Goal: Navigation & Orientation: Find specific page/section

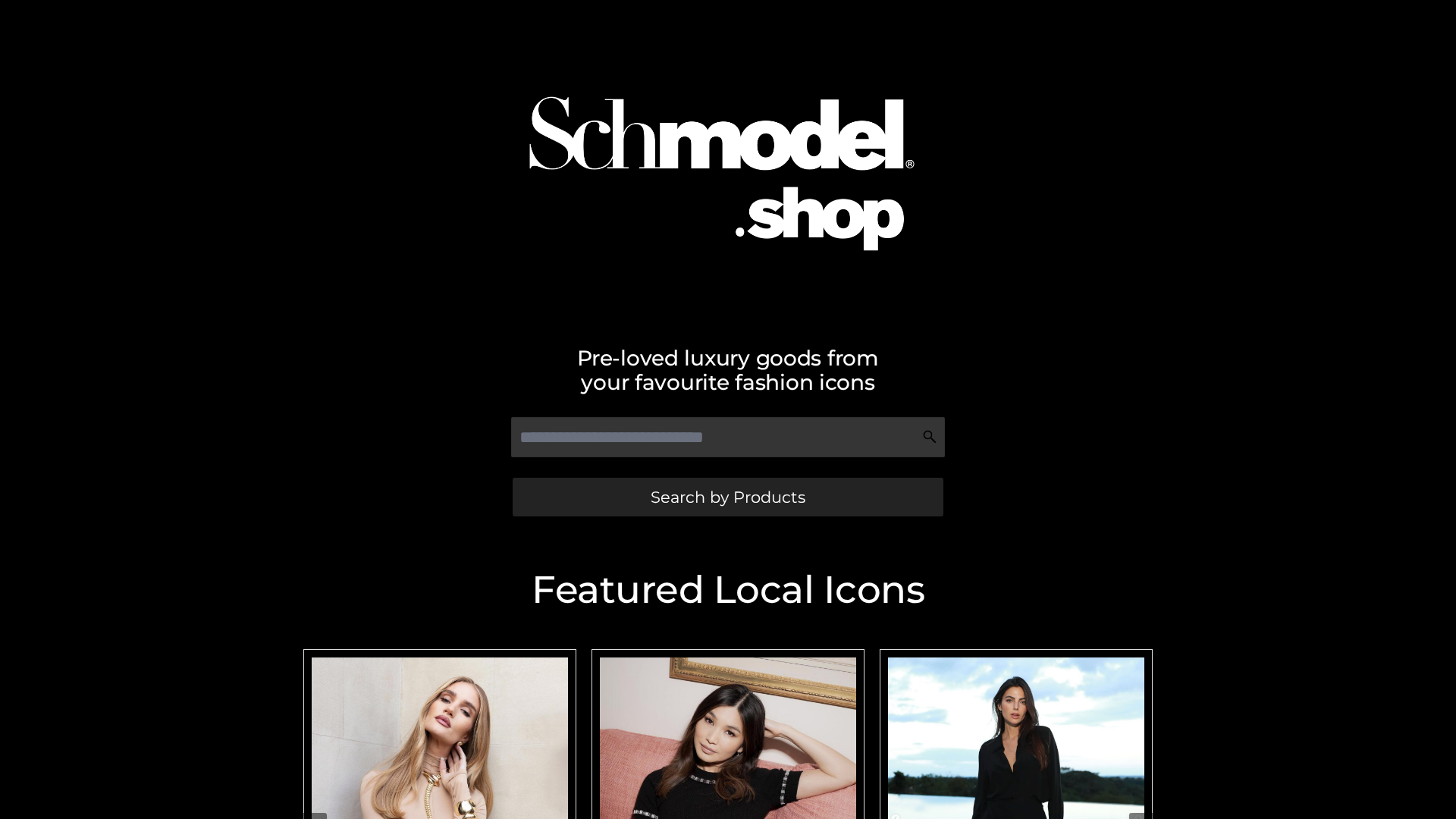
click at [727, 497] on span "Search by Products" at bounding box center [728, 497] width 155 height 16
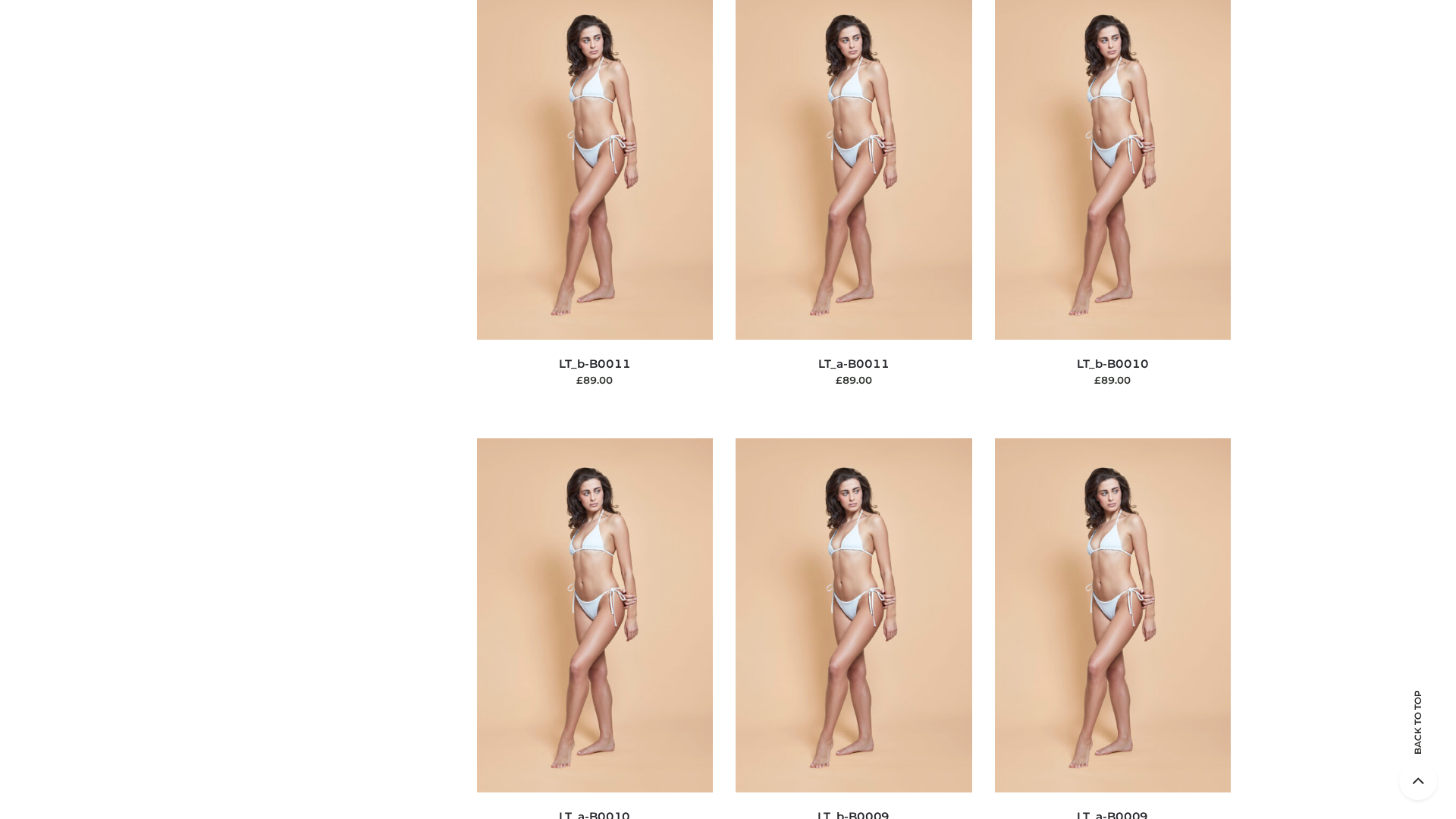
scroll to position [6814, 0]
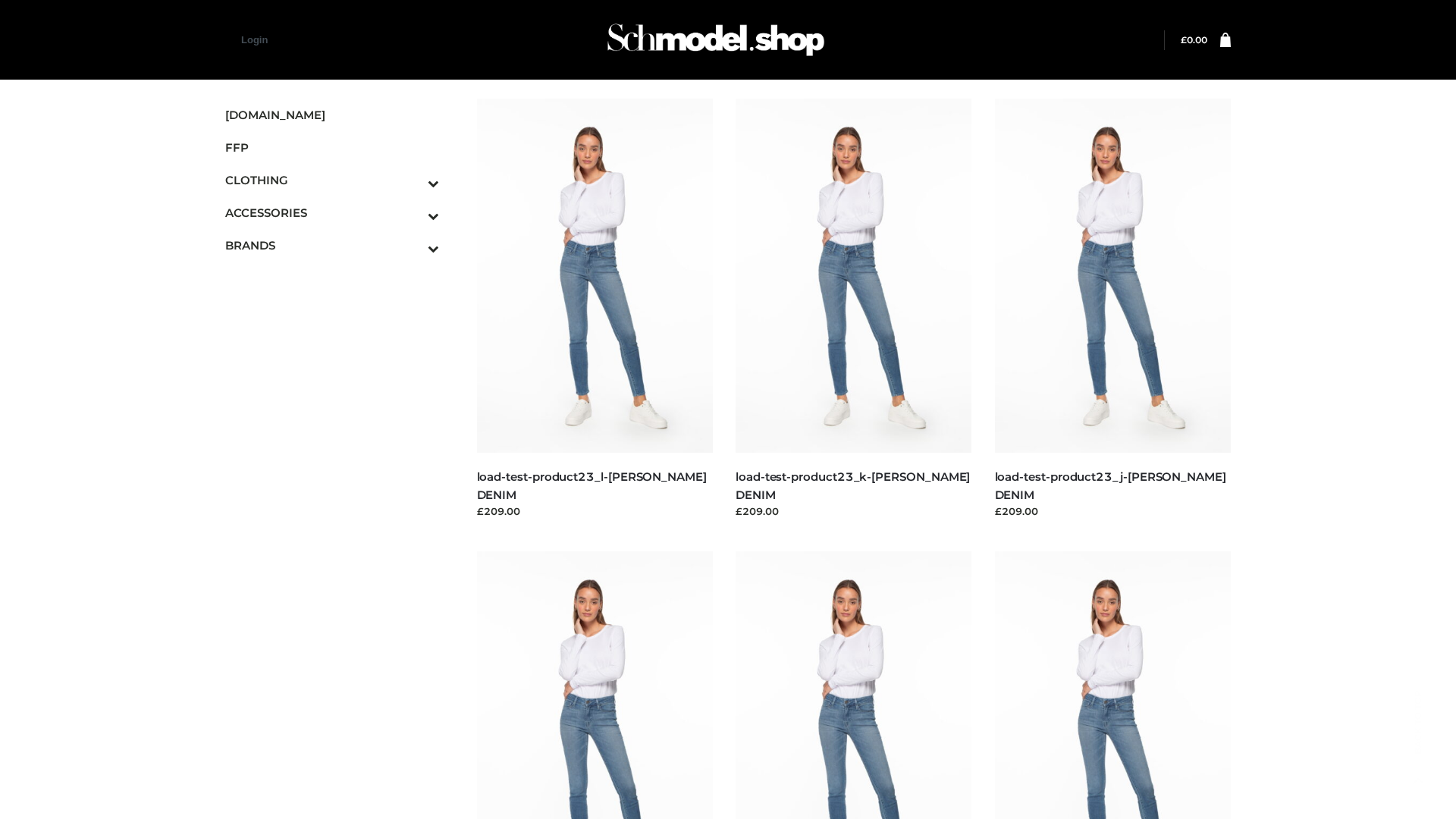
scroll to position [1331, 0]
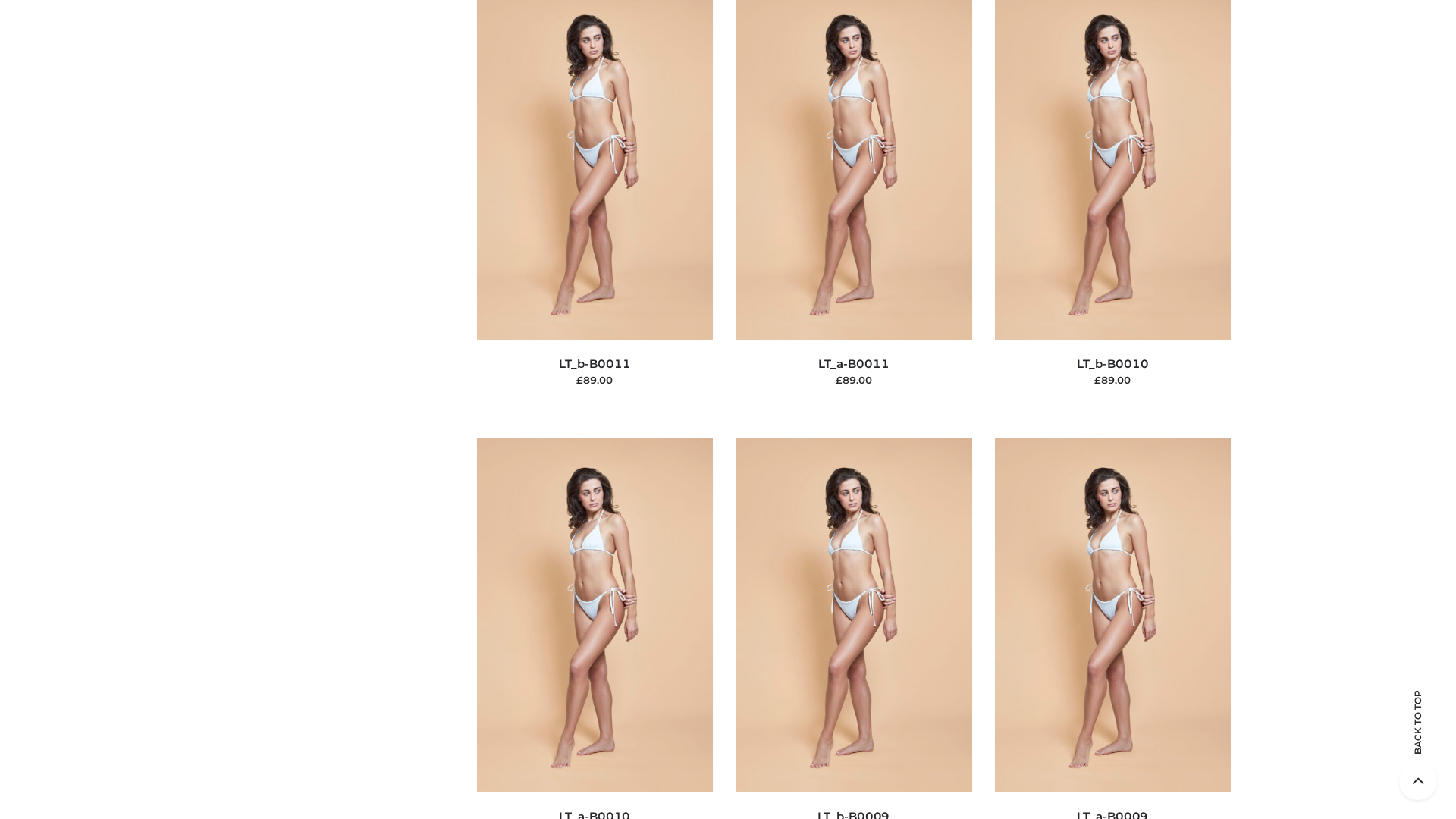
scroll to position [6814, 0]
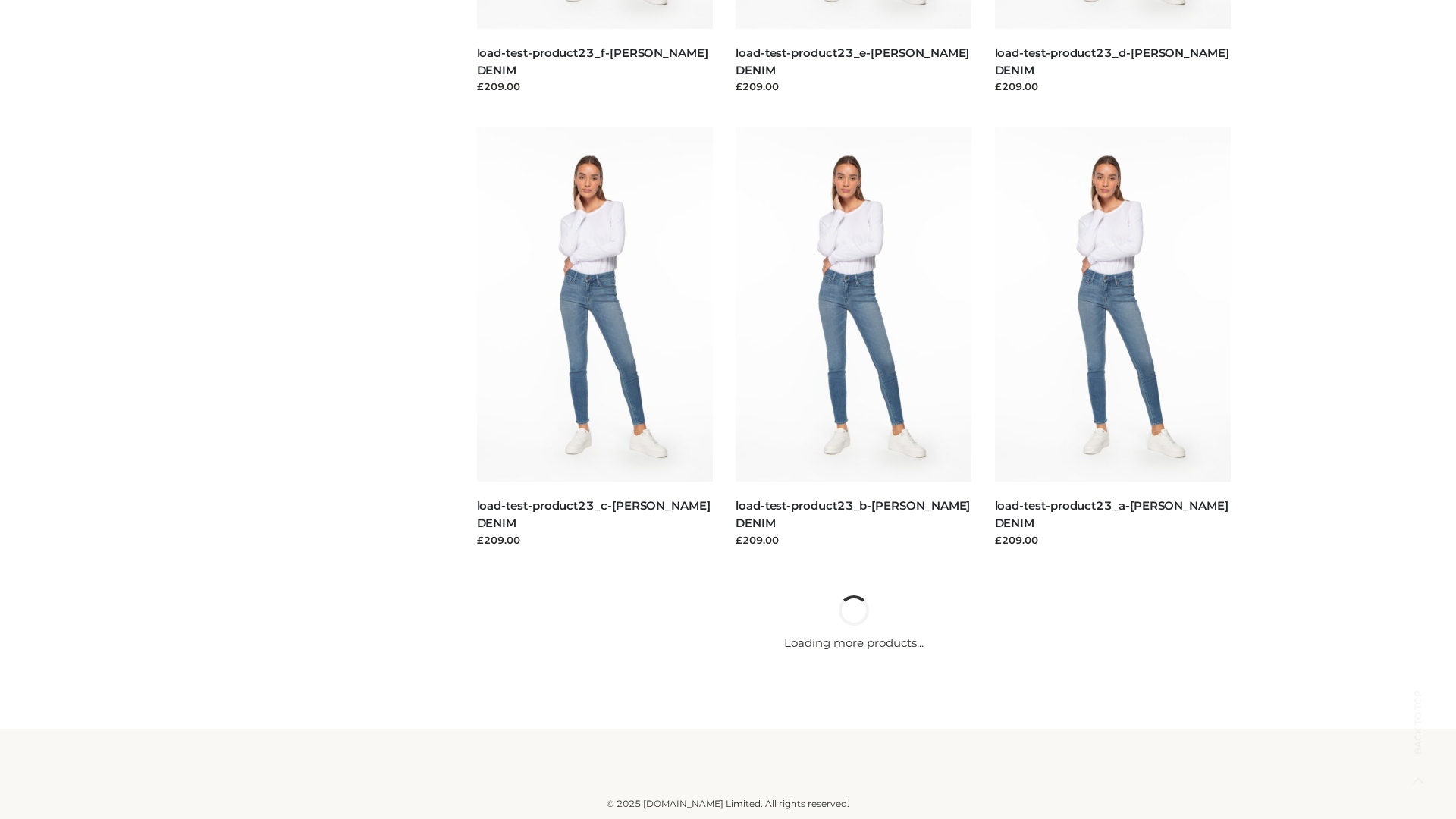
scroll to position [1331, 0]
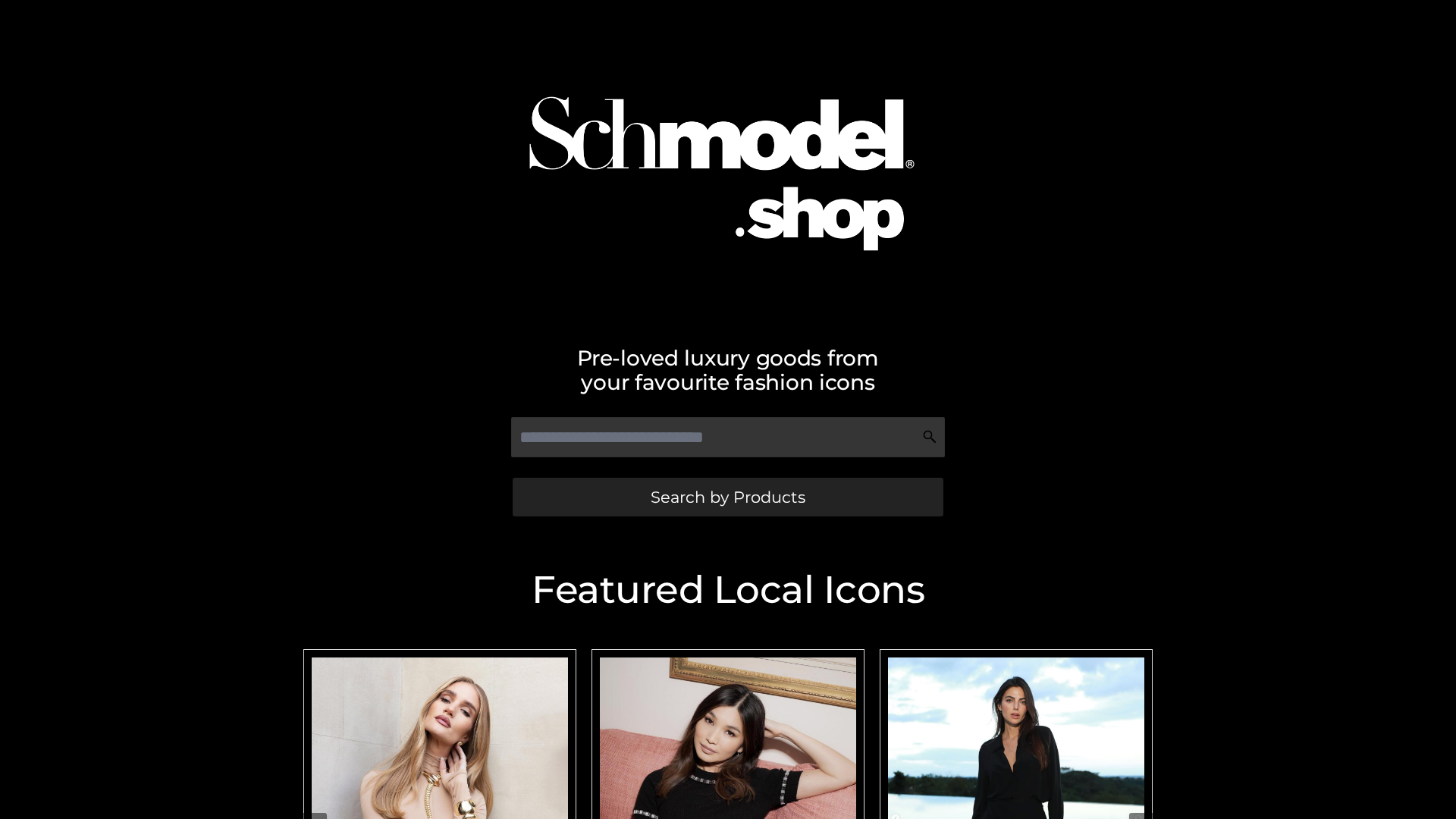
click at [727, 497] on span "Search by Products" at bounding box center [728, 497] width 155 height 16
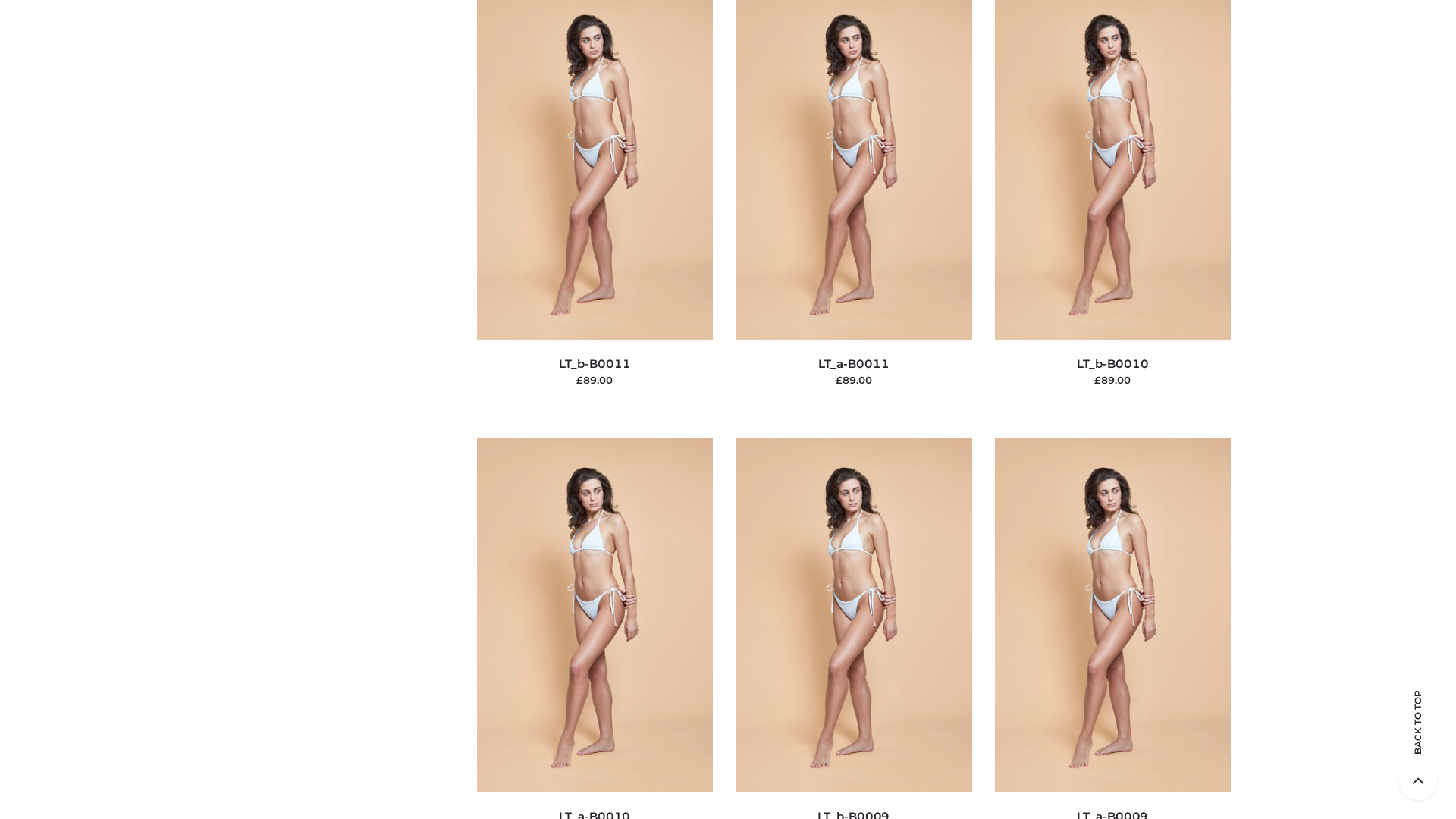
scroll to position [6814, 0]
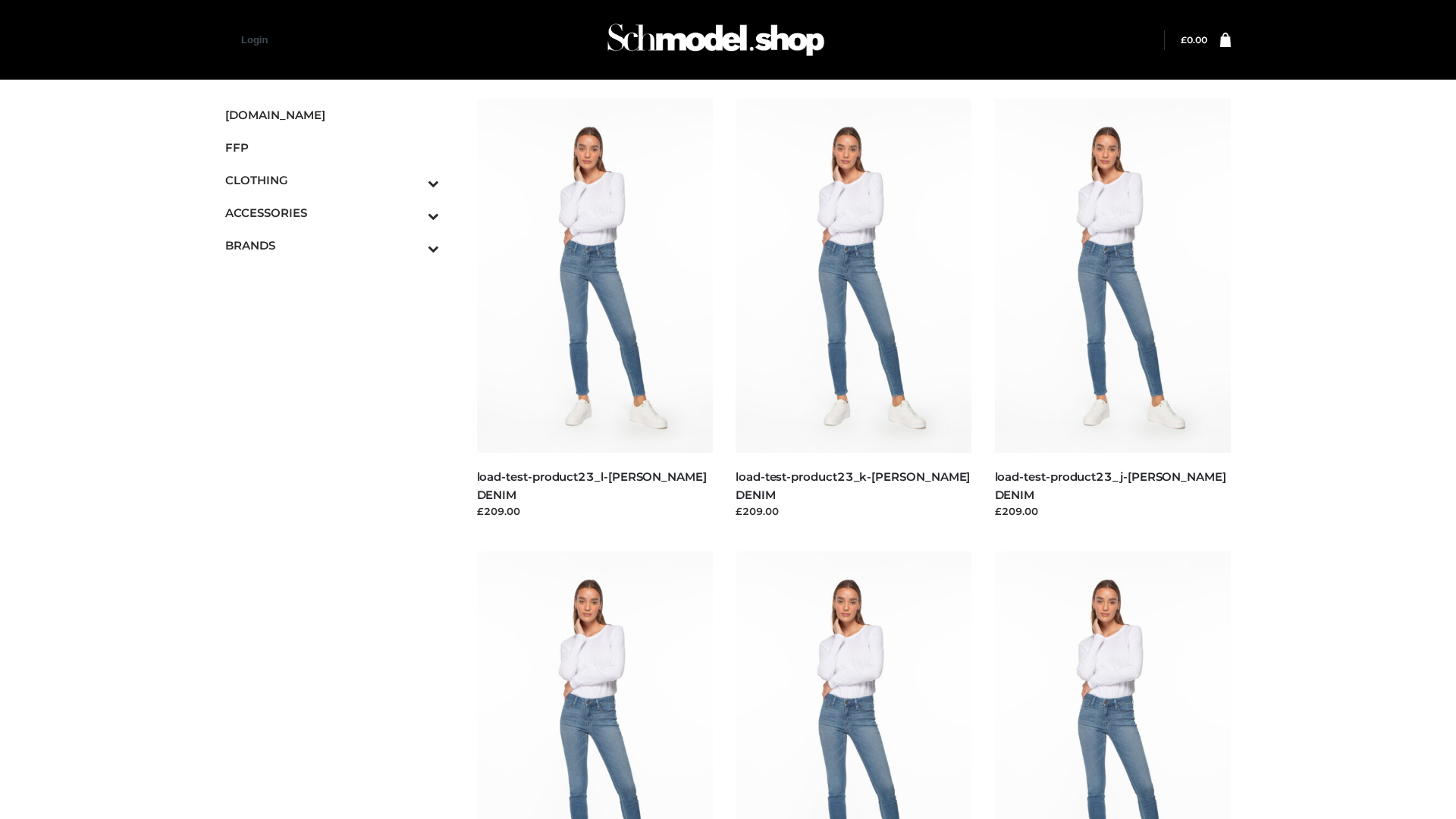
scroll to position [1331, 0]
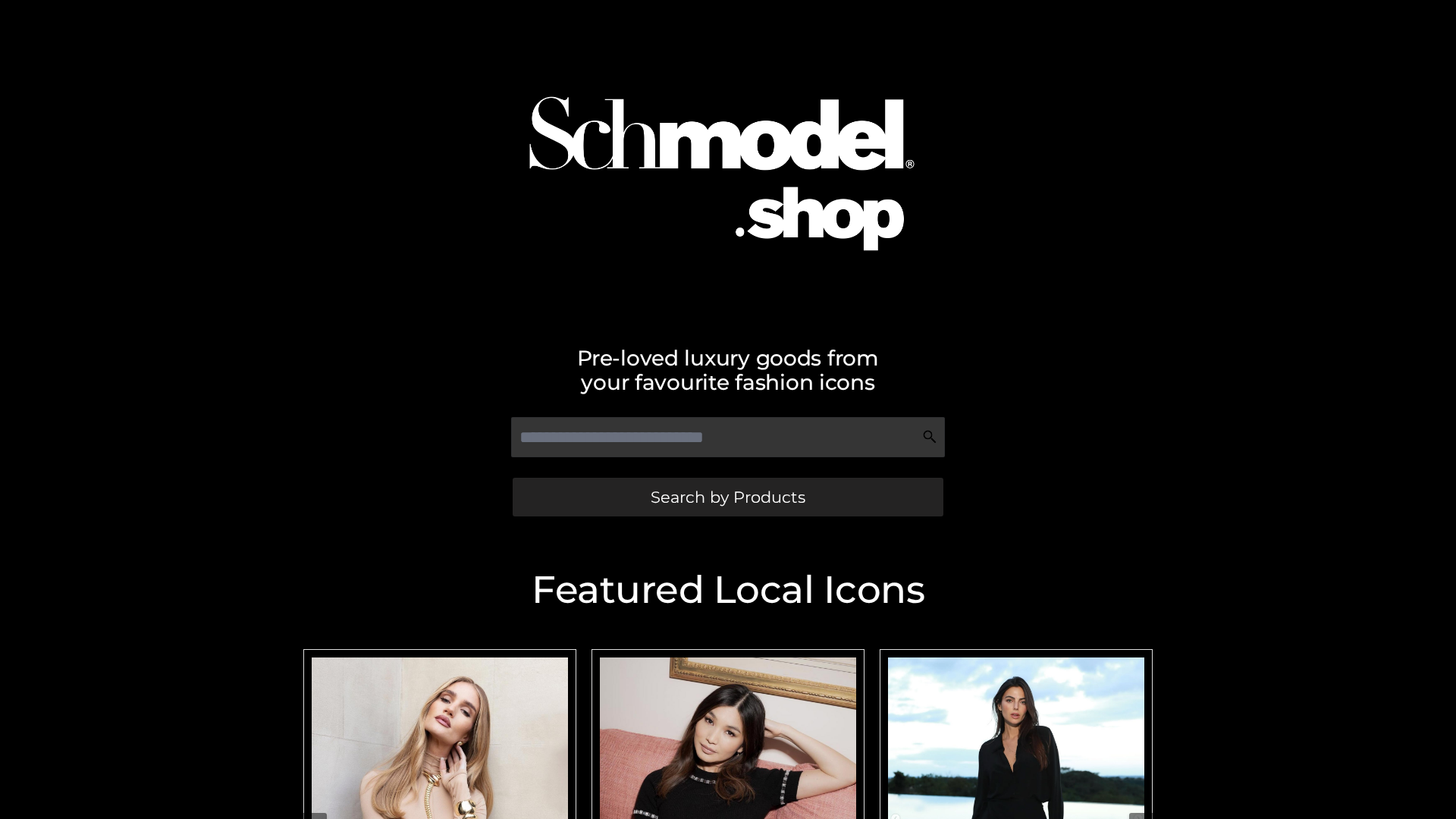
click at [727, 497] on span "Search by Products" at bounding box center [728, 497] width 155 height 16
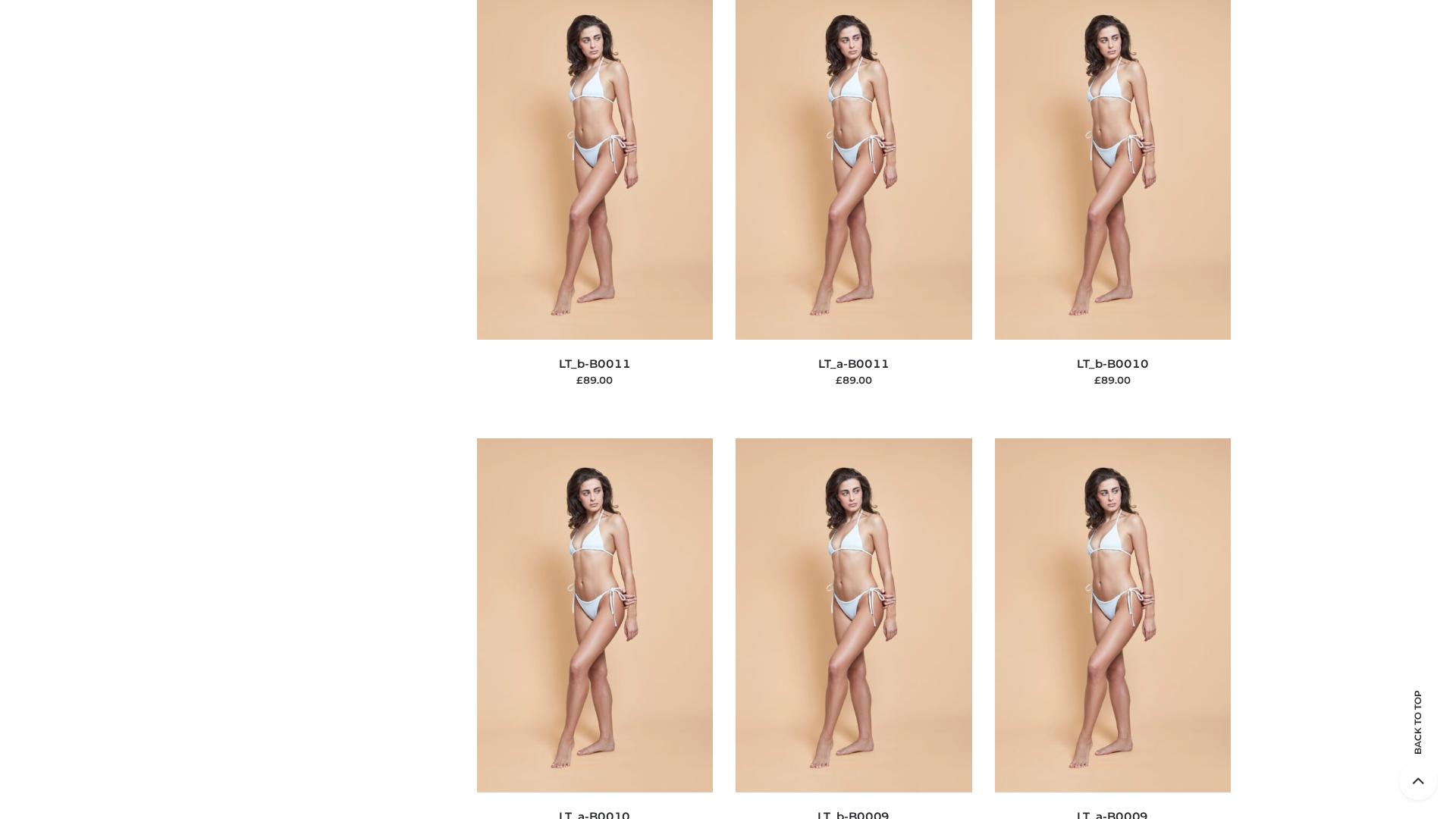
scroll to position [6814, 0]
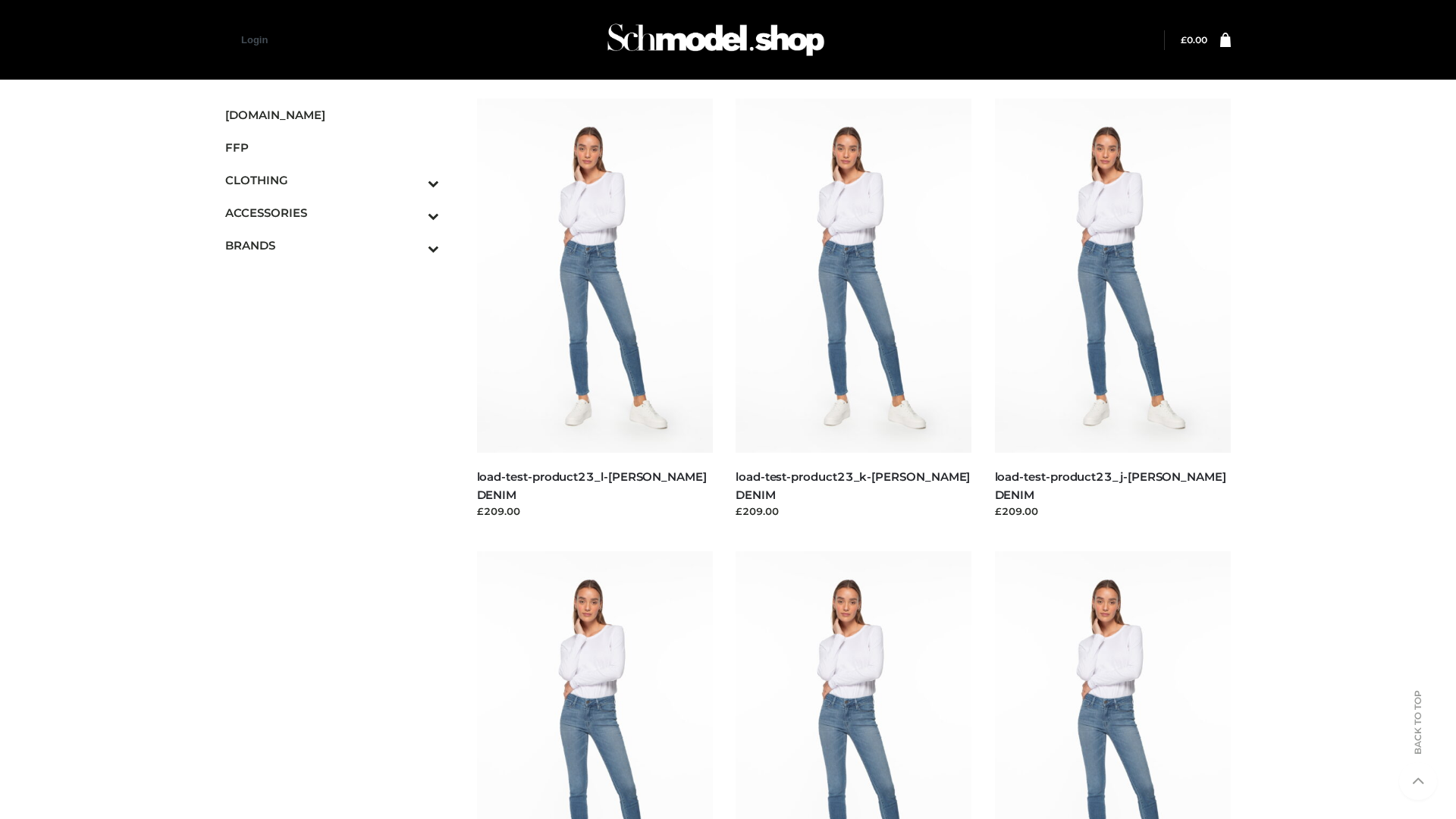
scroll to position [1331, 0]
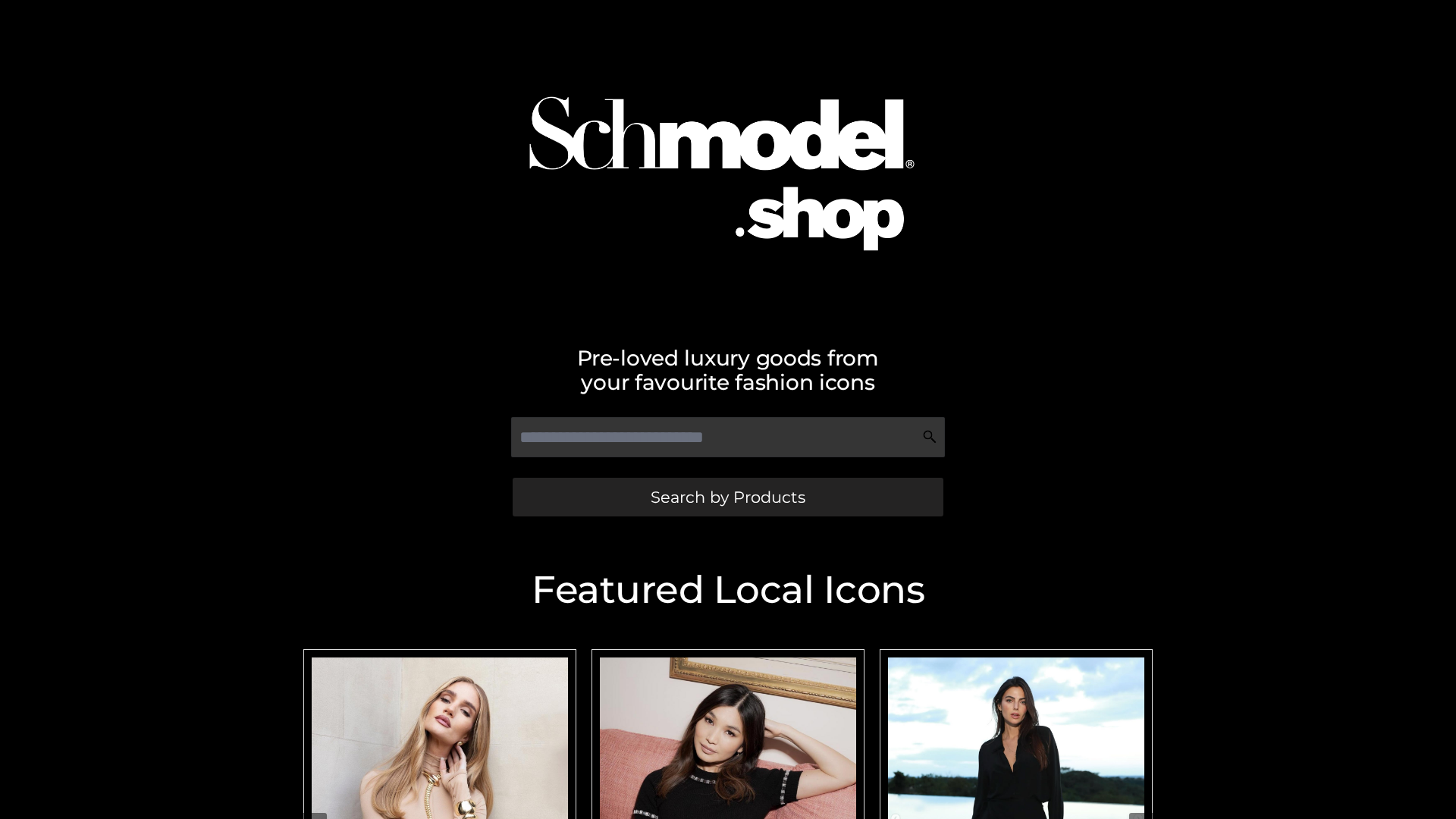
click at [727, 497] on span "Search by Products" at bounding box center [728, 497] width 155 height 16
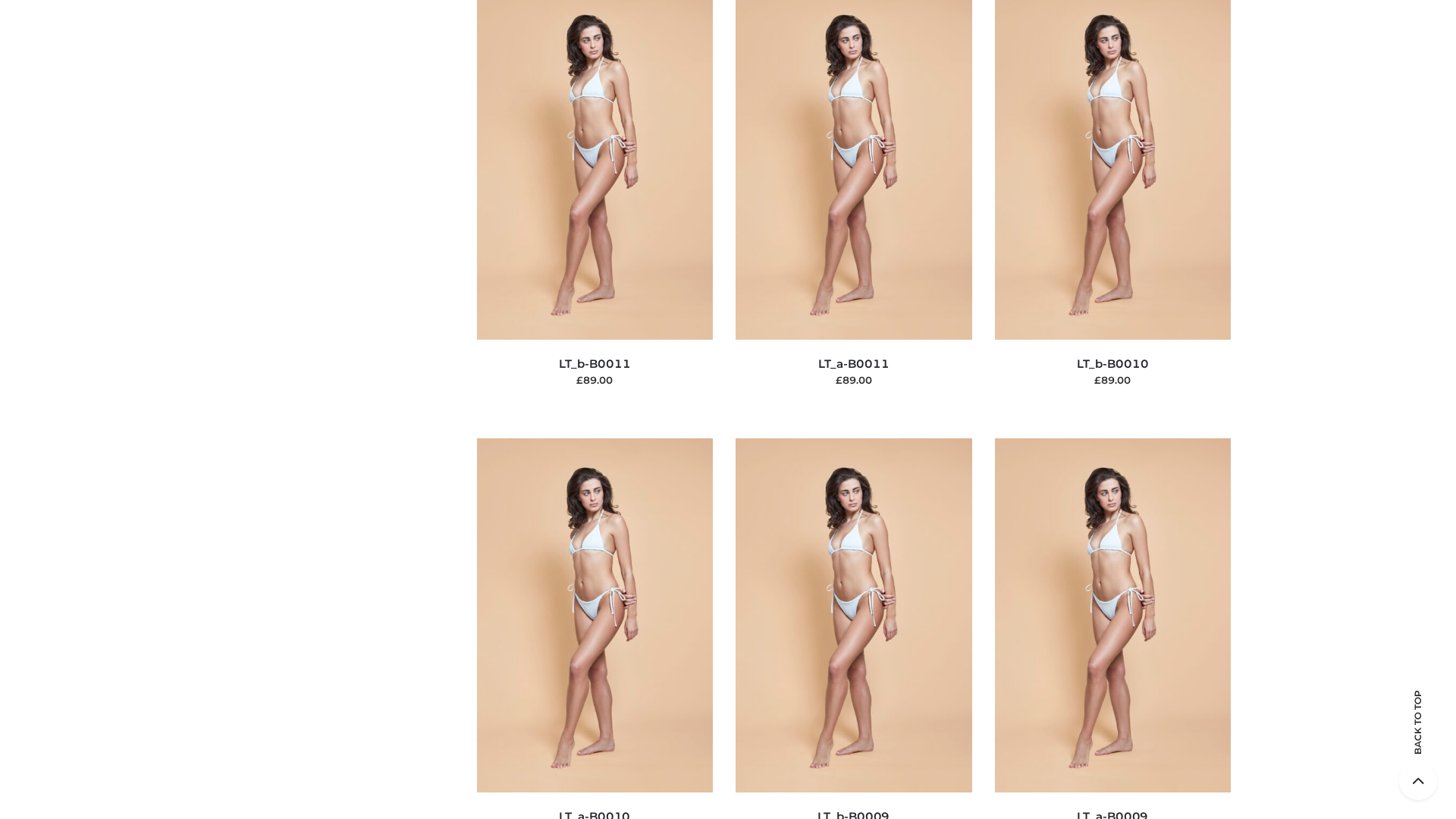
scroll to position [6814, 0]
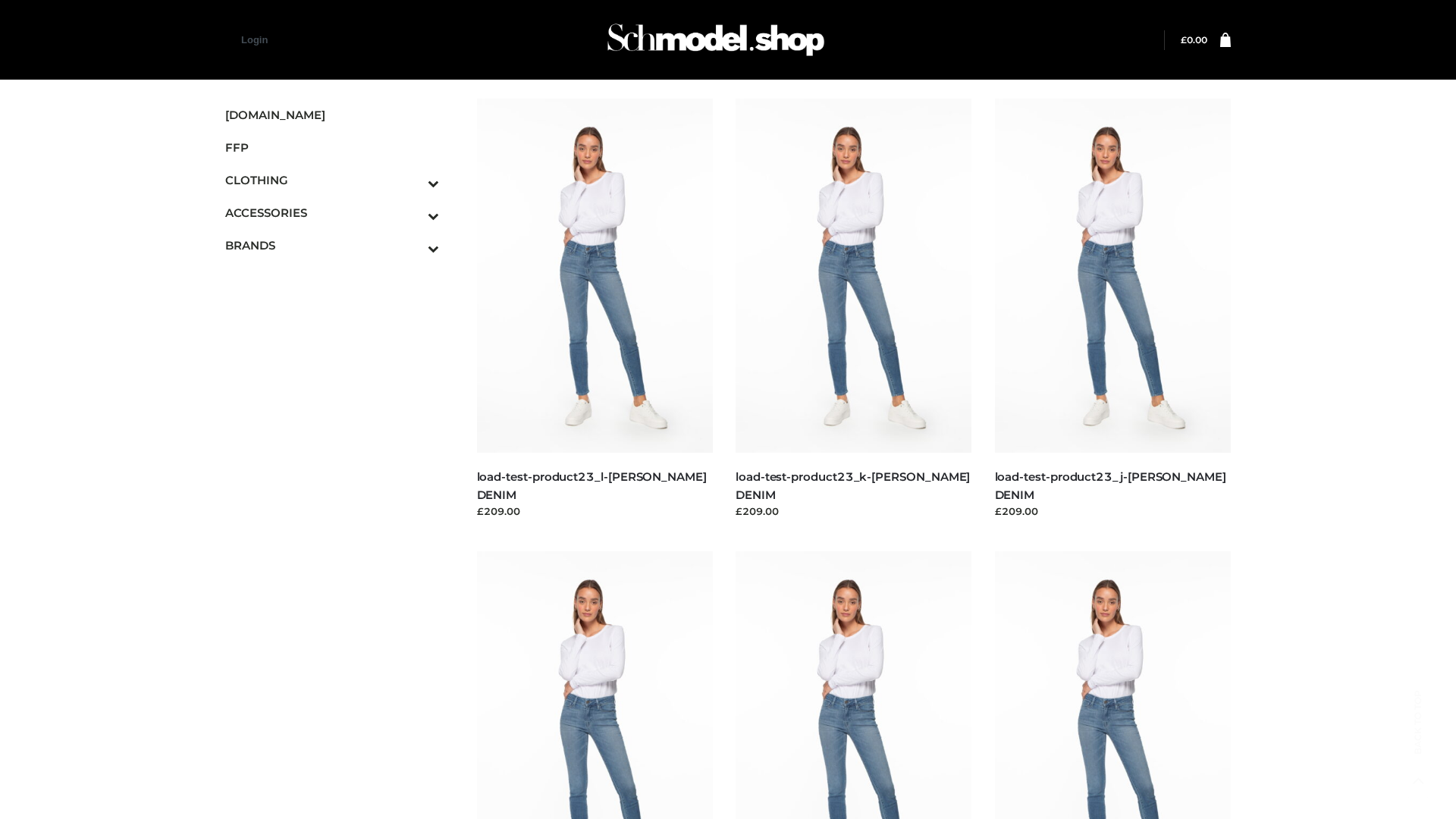
scroll to position [1331, 0]
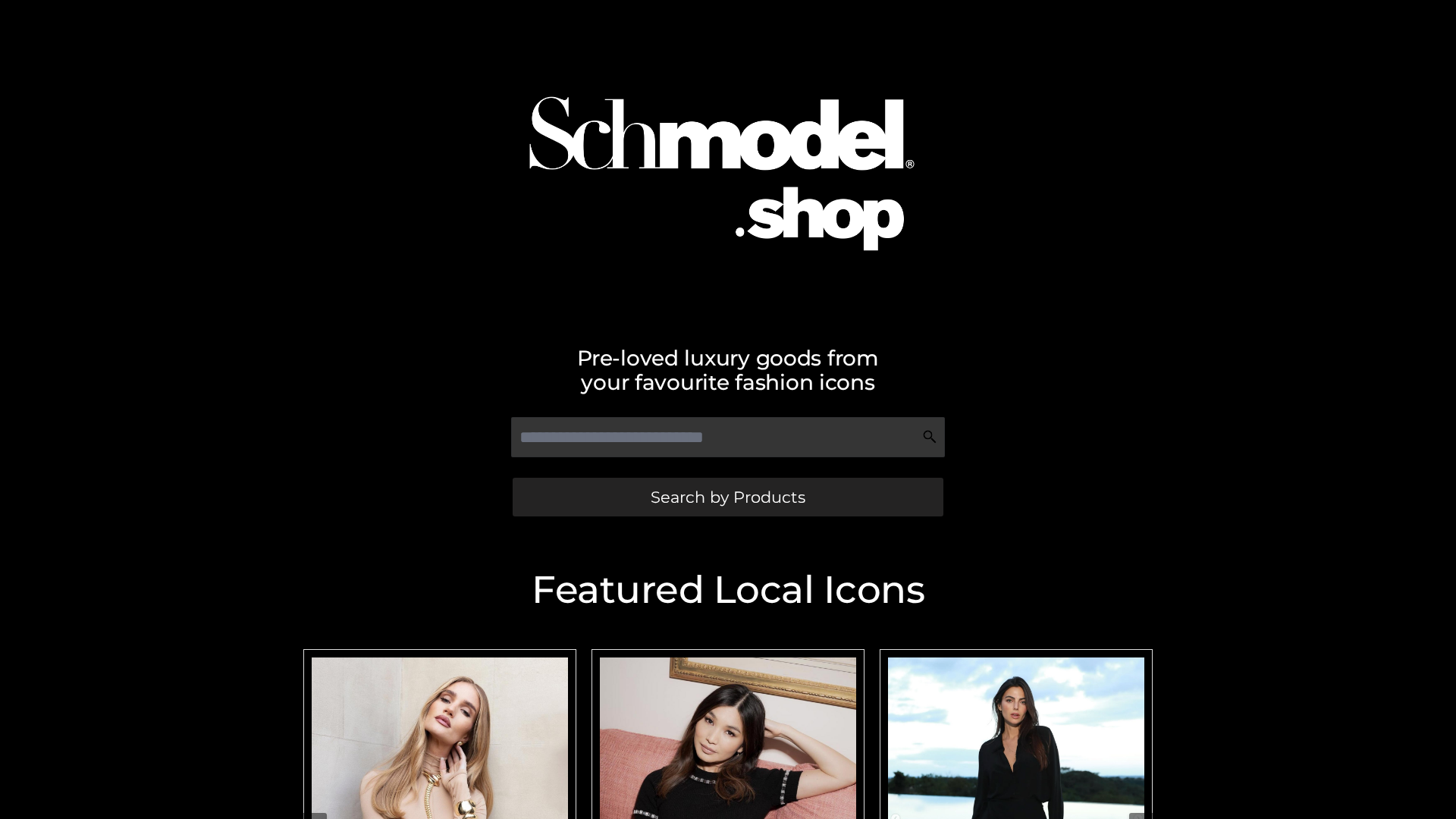
click at [727, 497] on span "Search by Products" at bounding box center [728, 497] width 155 height 16
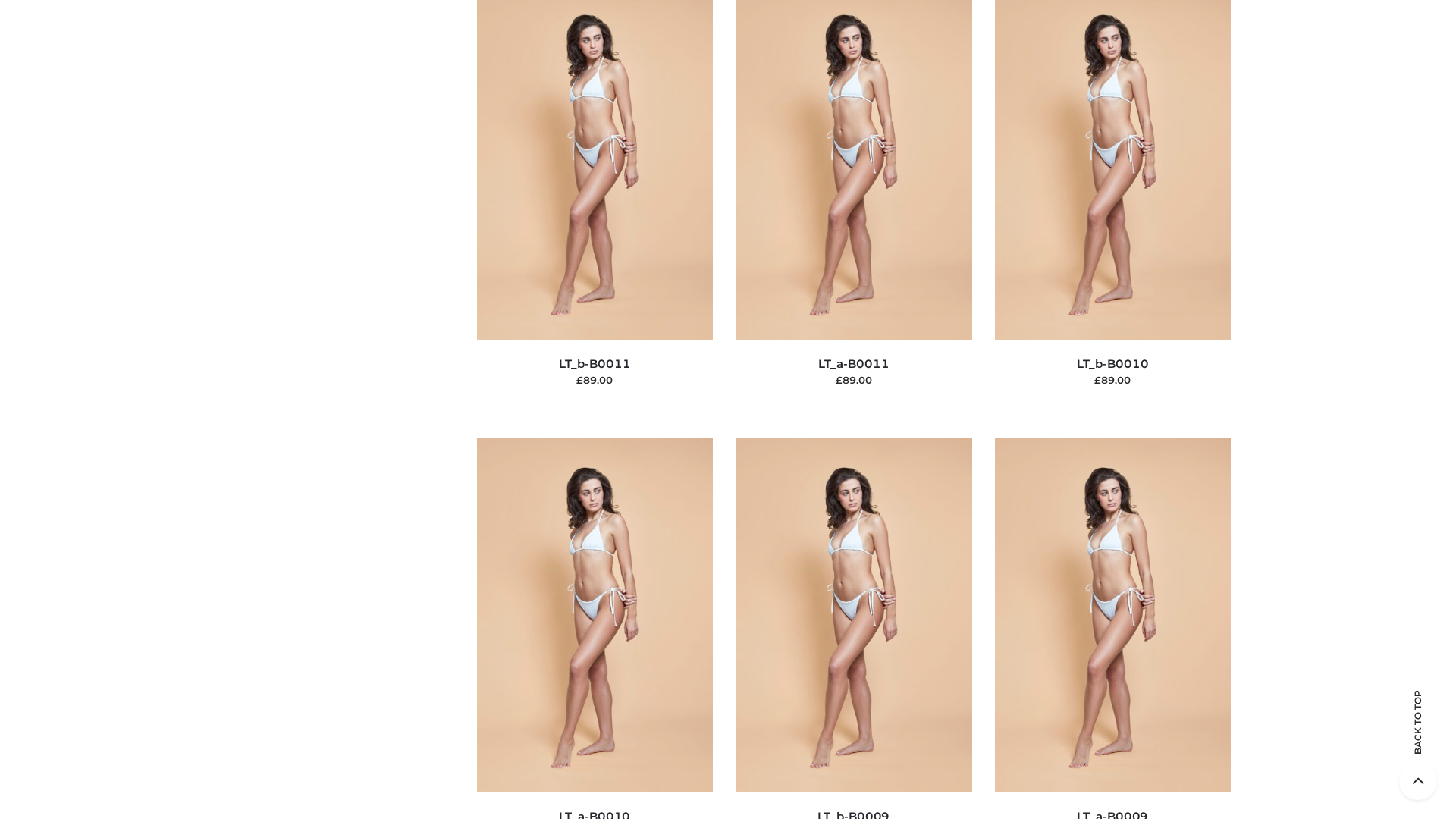
scroll to position [6814, 0]
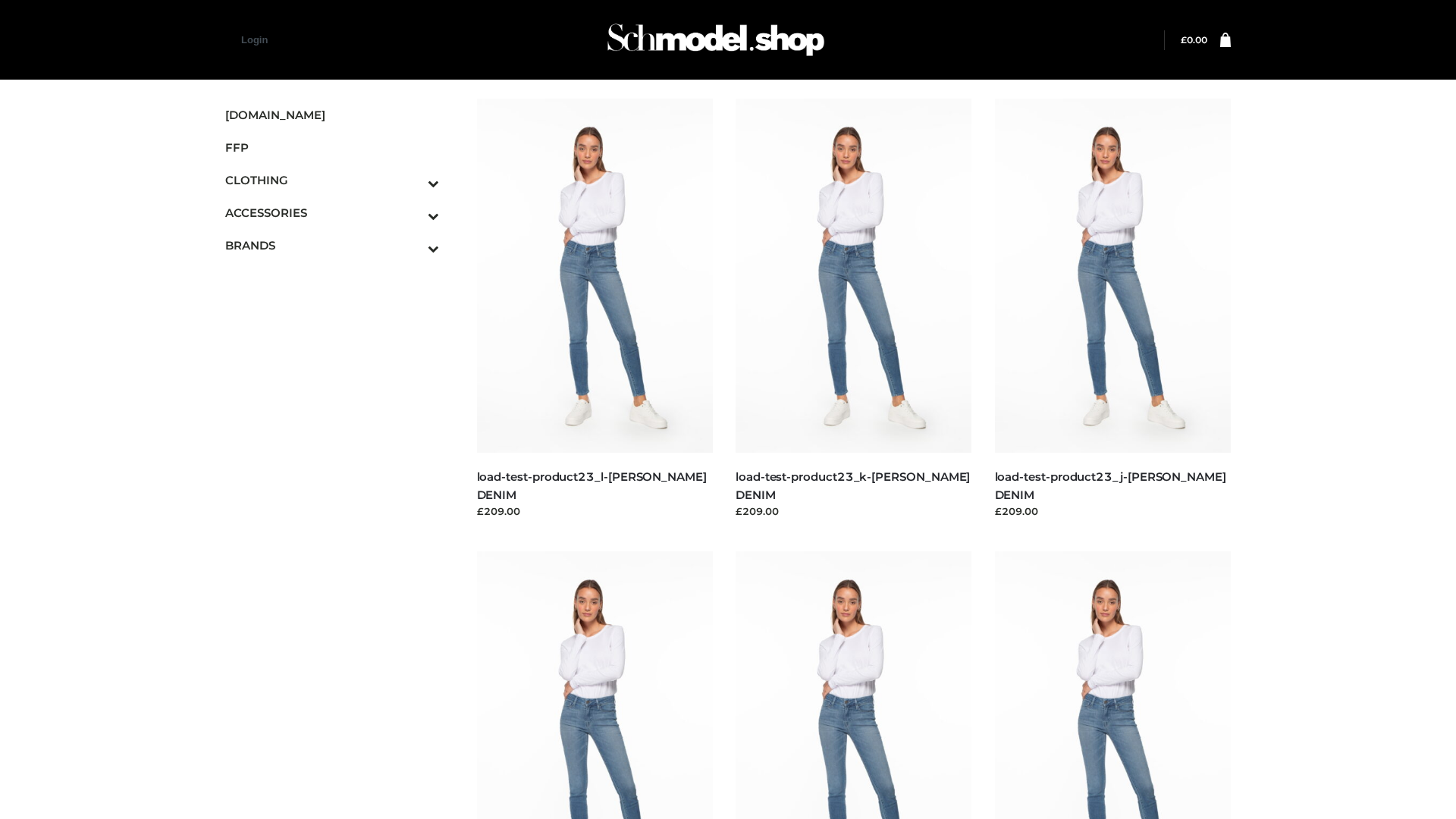
scroll to position [1331, 0]
